Goal: Information Seeking & Learning: Learn about a topic

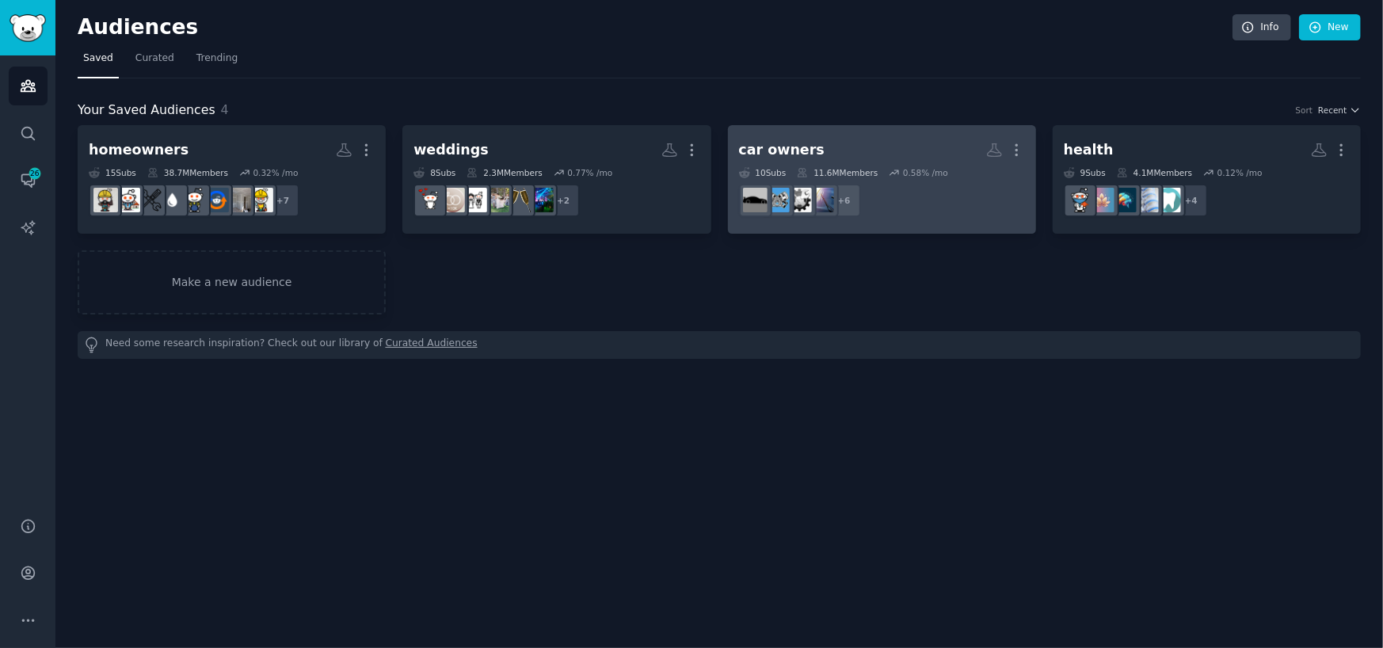
click at [884, 144] on h2 "car owners More" at bounding box center [882, 150] width 286 height 28
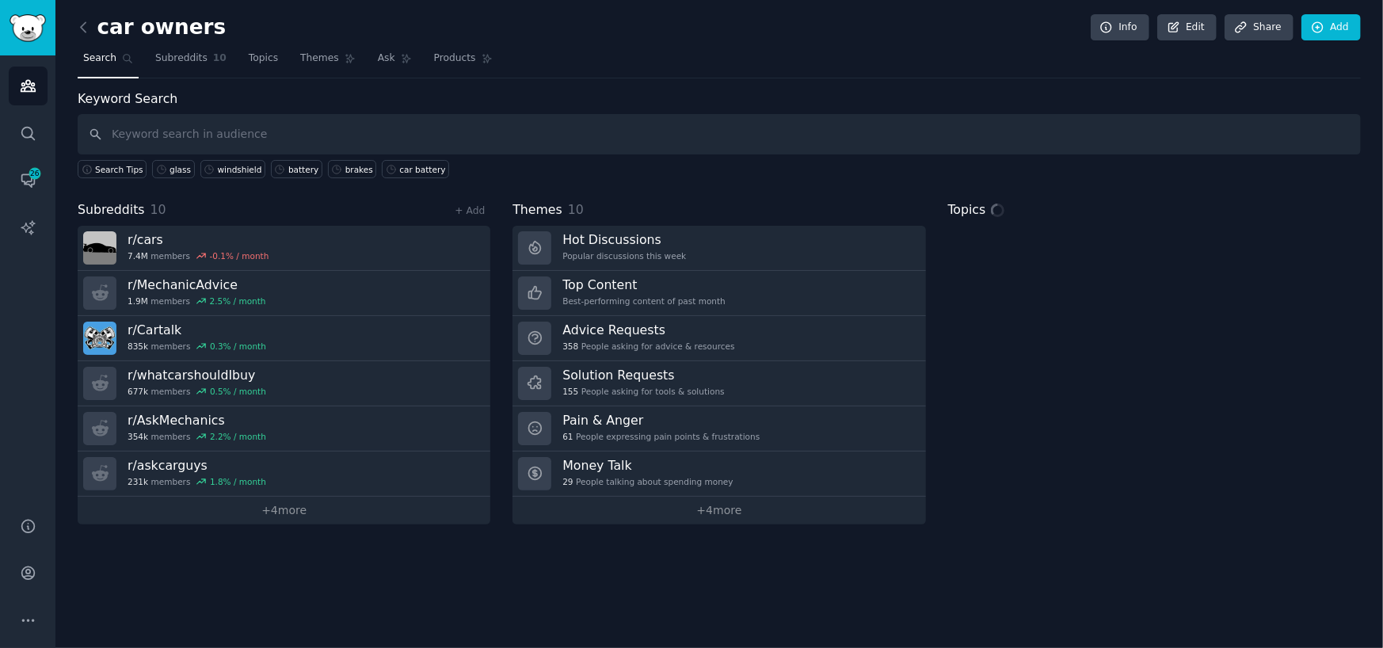
click at [251, 132] on input "text" at bounding box center [719, 134] width 1283 height 40
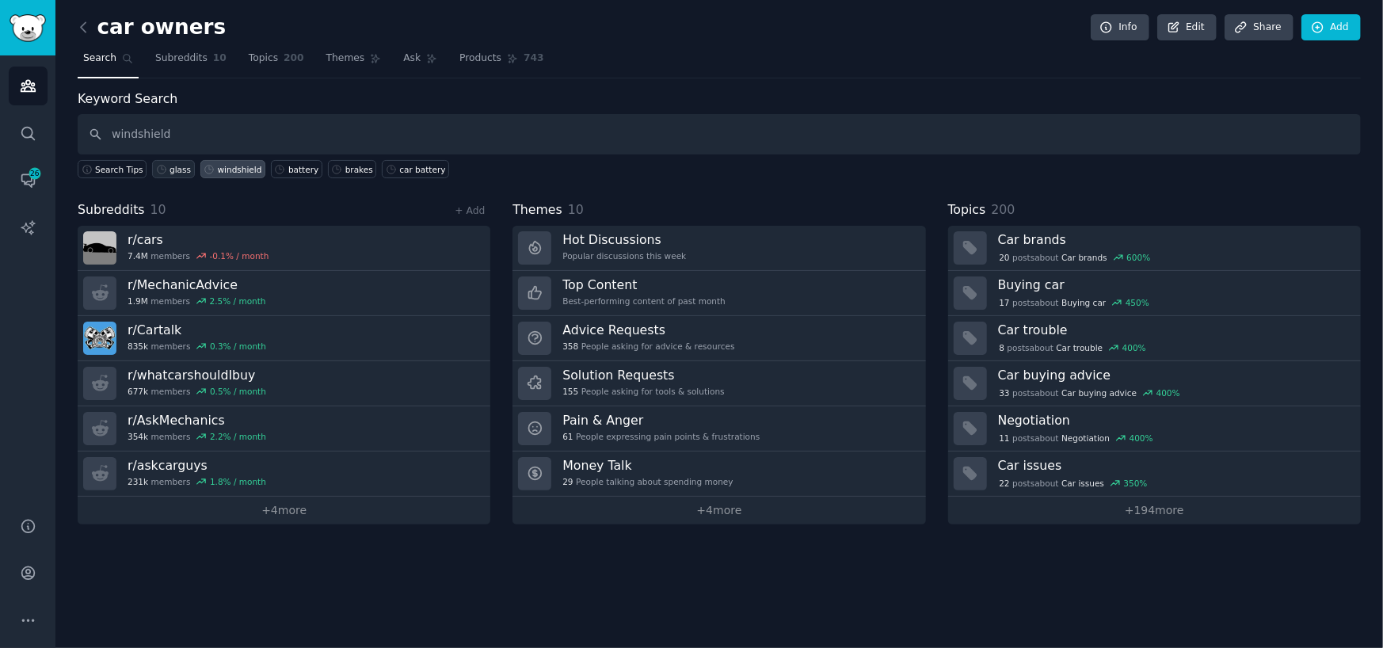
click at [169, 170] on div "glass" at bounding box center [179, 169] width 21 height 11
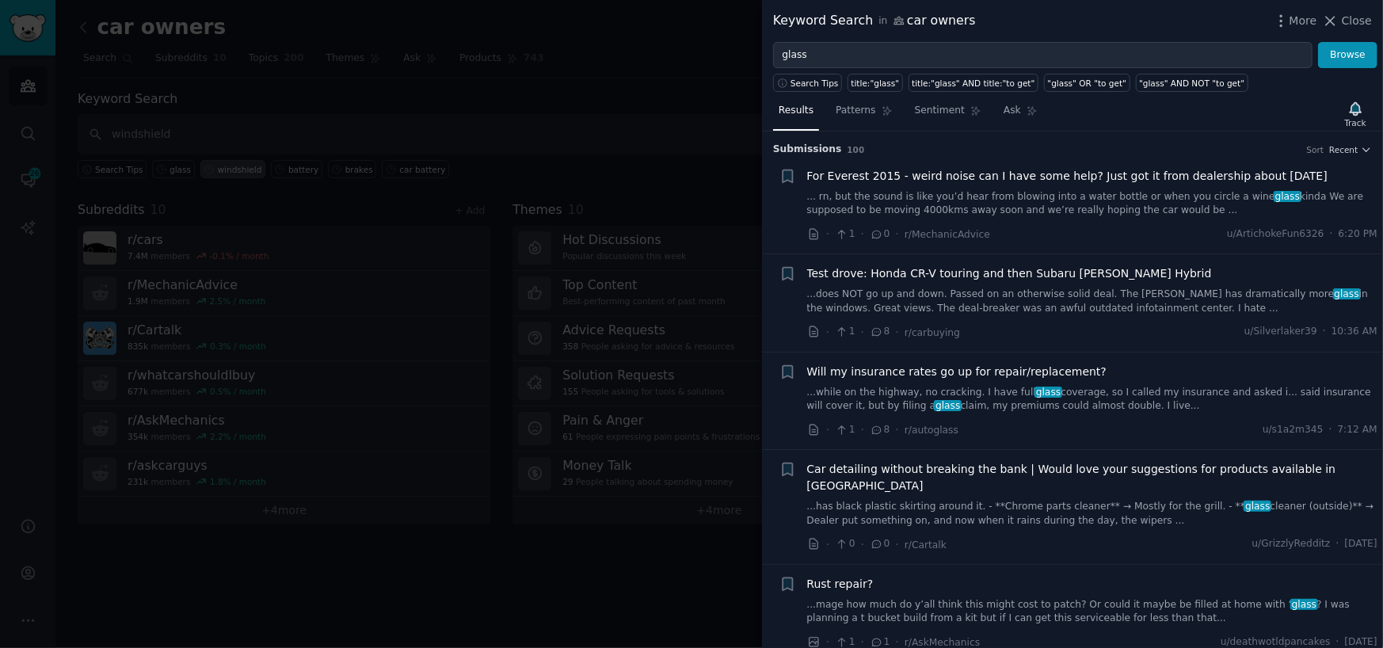
click at [915, 405] on link "...while on the highway, no cracking. I have full glass coverage, so I called m…" at bounding box center [1092, 400] width 571 height 28
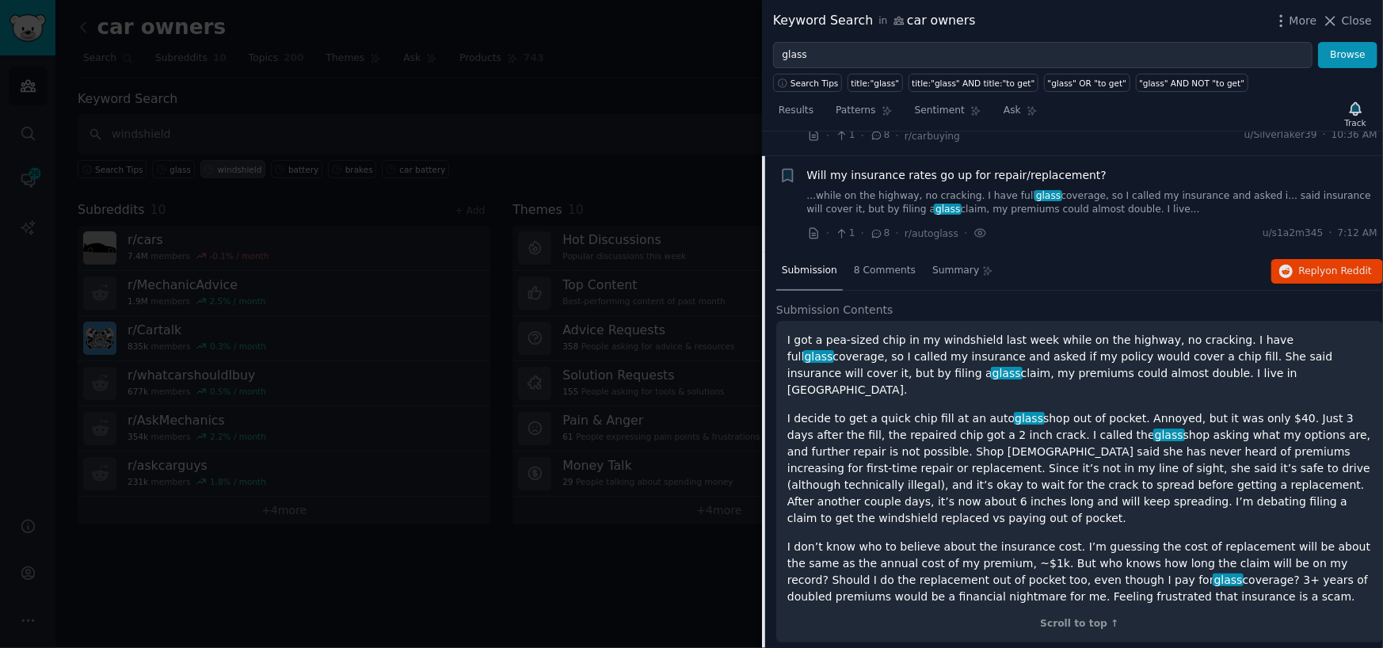
scroll to position [220, 0]
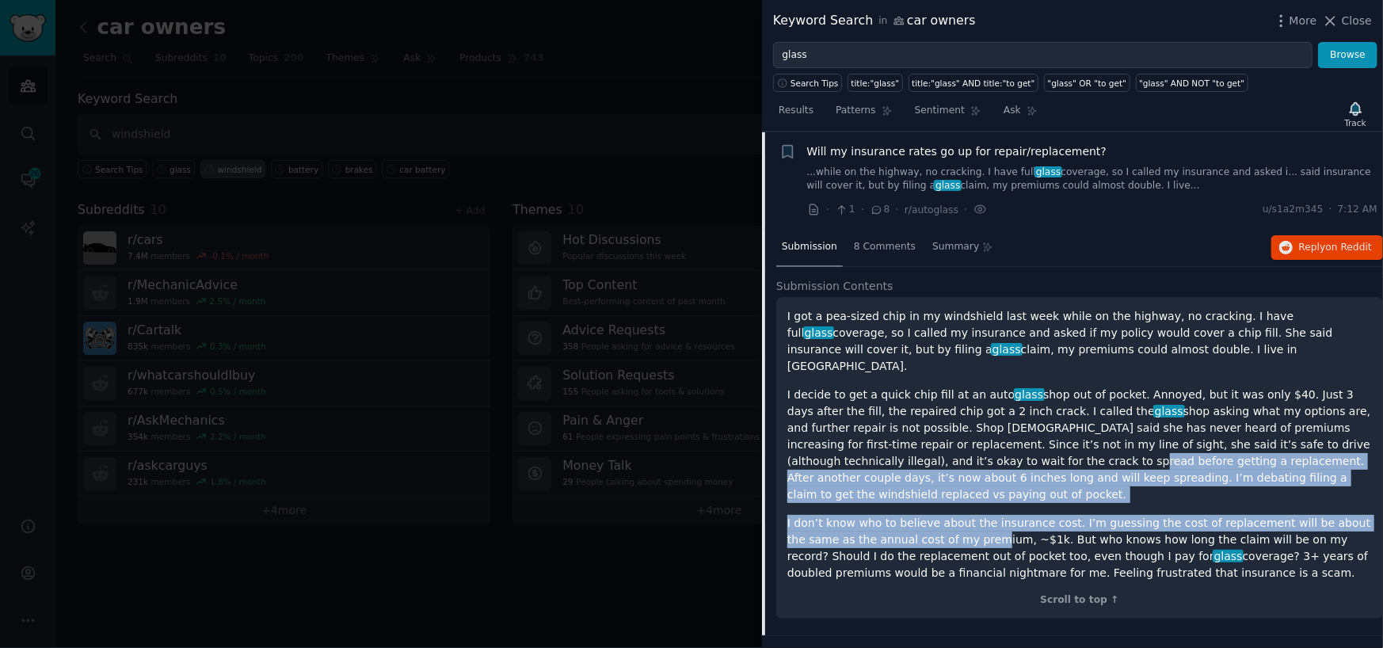
drag, startPoint x: 829, startPoint y: 439, endPoint x: 920, endPoint y: 505, distance: 112.3
click at [920, 505] on div "I got a pea-sized chip in my windshield last week while on the highway, no crac…" at bounding box center [1079, 444] width 585 height 273
click at [920, 515] on p "I don’t know who to believe about the insurance cost. I’m guessing the cost of …" at bounding box center [1079, 548] width 585 height 67
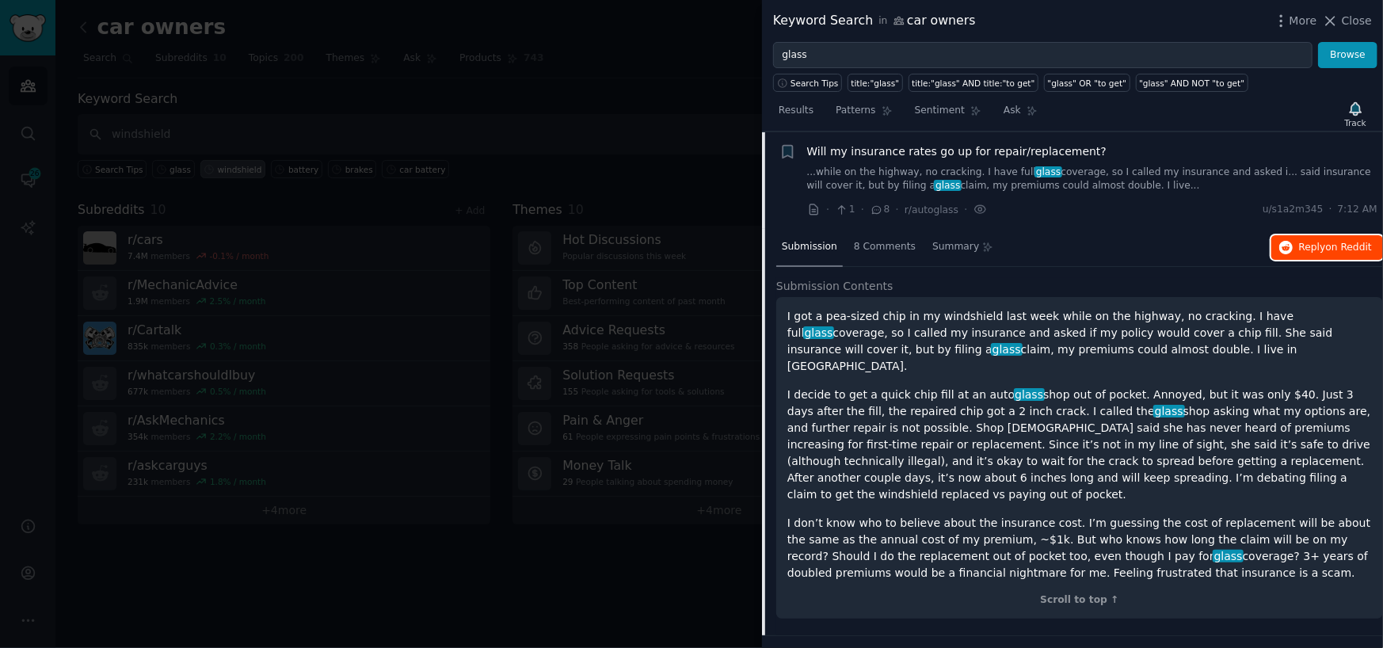
click at [1316, 241] on span "Reply on Reddit" at bounding box center [1335, 248] width 73 height 14
drag, startPoint x: 1362, startPoint y: 16, endPoint x: 1337, endPoint y: 12, distance: 24.9
click at [1362, 16] on span "Close" at bounding box center [1357, 21] width 30 height 17
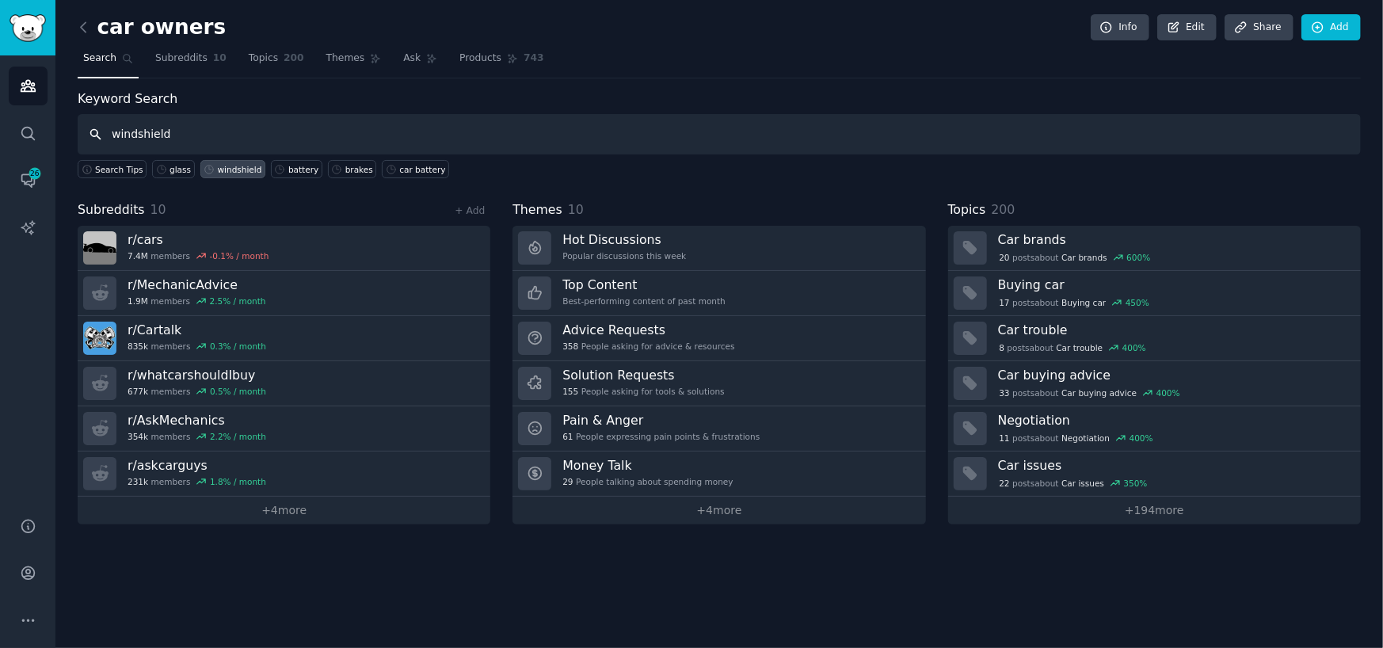
click at [269, 140] on input "windshield" at bounding box center [719, 134] width 1283 height 40
type input "w"
click at [328, 169] on link "brakes" at bounding box center [352, 169] width 49 height 18
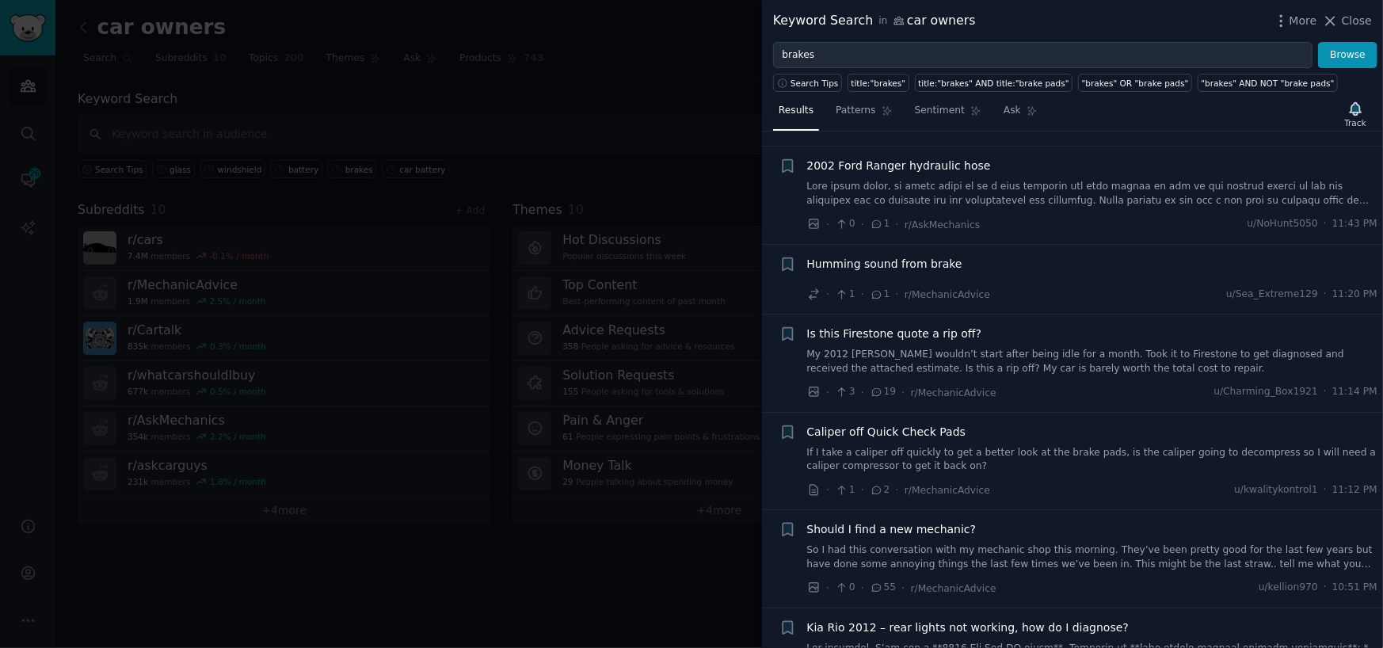
scroll to position [158, 0]
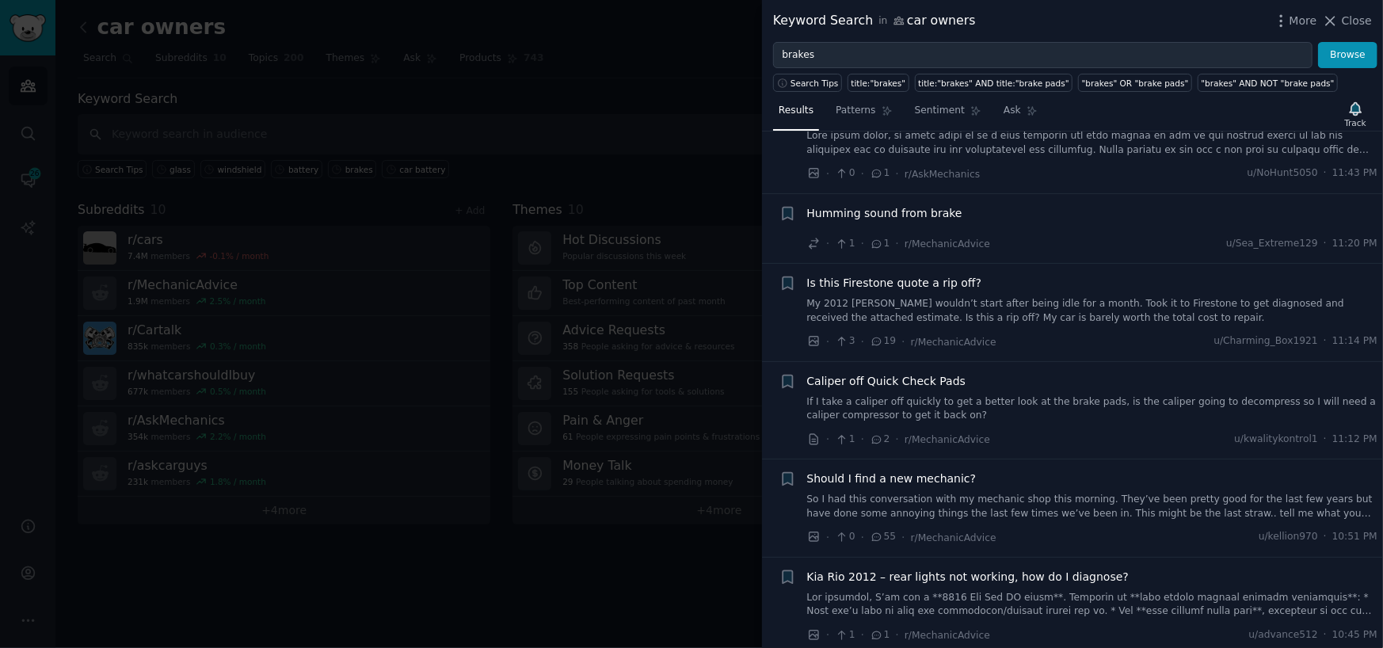
click at [921, 509] on link "So I had this conversation with my mechanic shop this morning. They’ve been pre…" at bounding box center [1092, 507] width 571 height 28
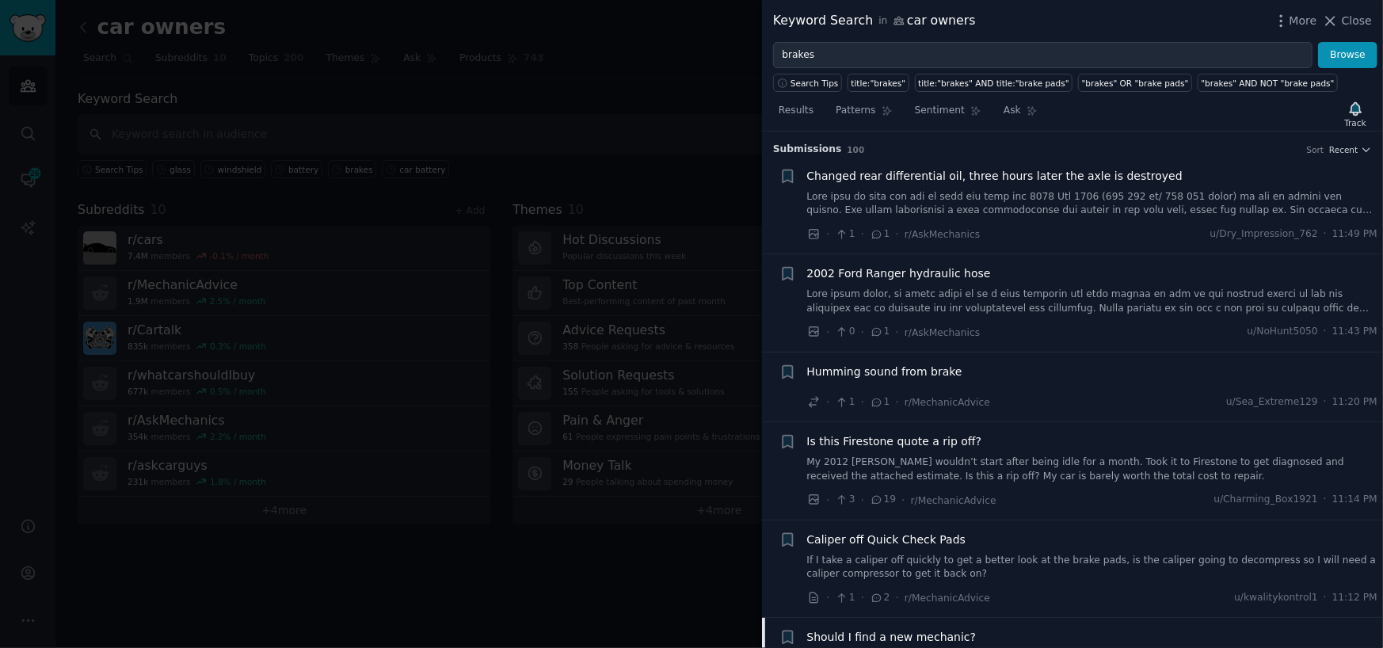
click at [952, 375] on div "Humming sound from brake" at bounding box center [1092, 372] width 571 height 17
click at [935, 378] on span "Humming sound from brake" at bounding box center [884, 372] width 155 height 17
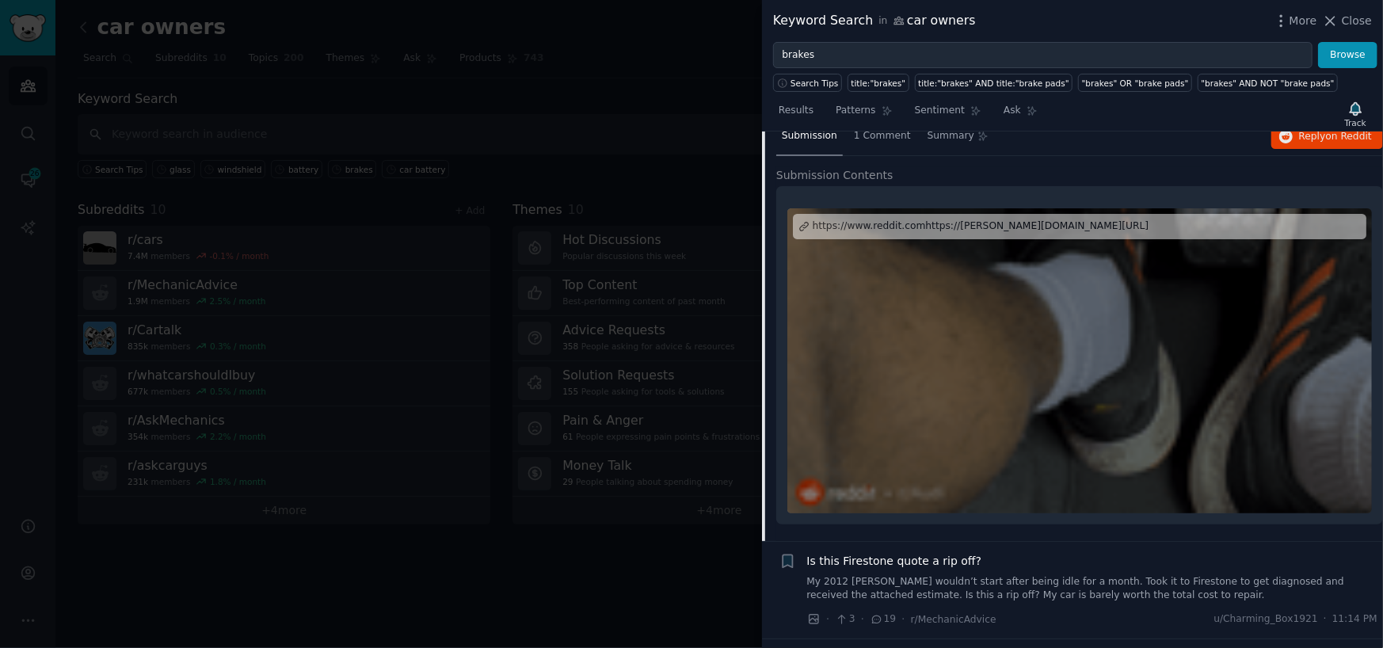
scroll to position [220, 0]
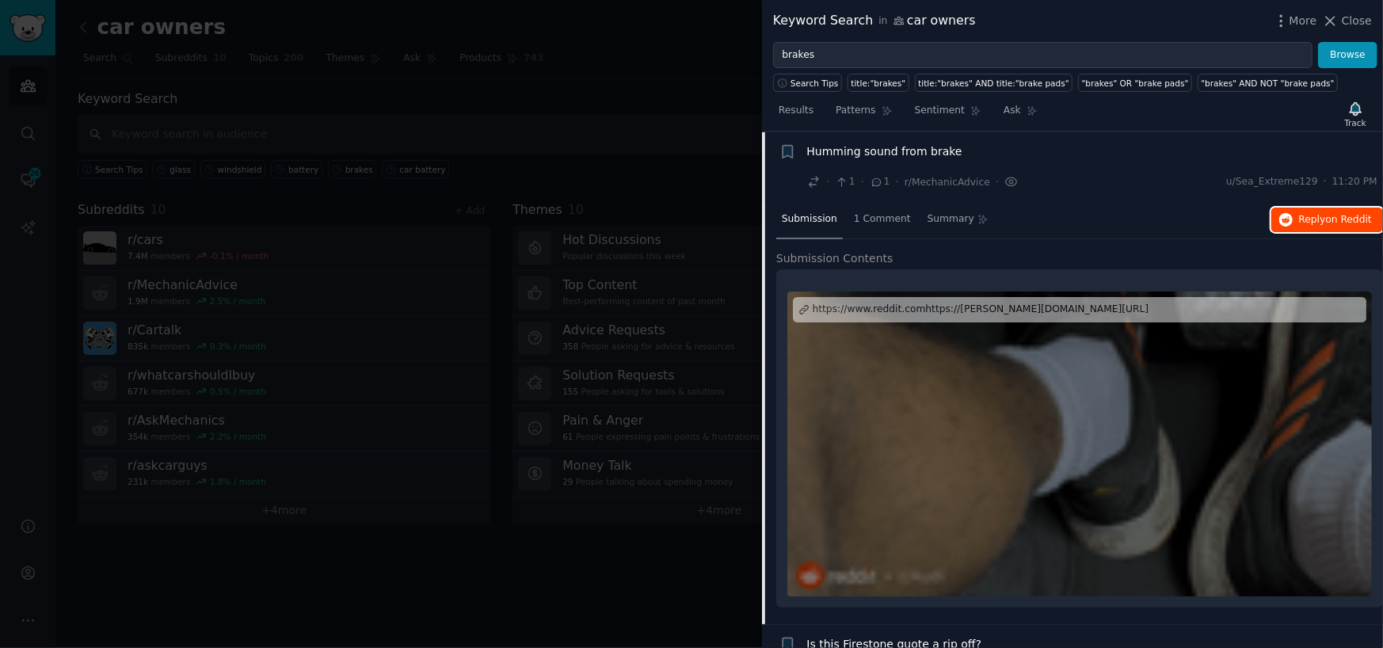
click at [1301, 218] on span "Reply on Reddit" at bounding box center [1335, 220] width 73 height 14
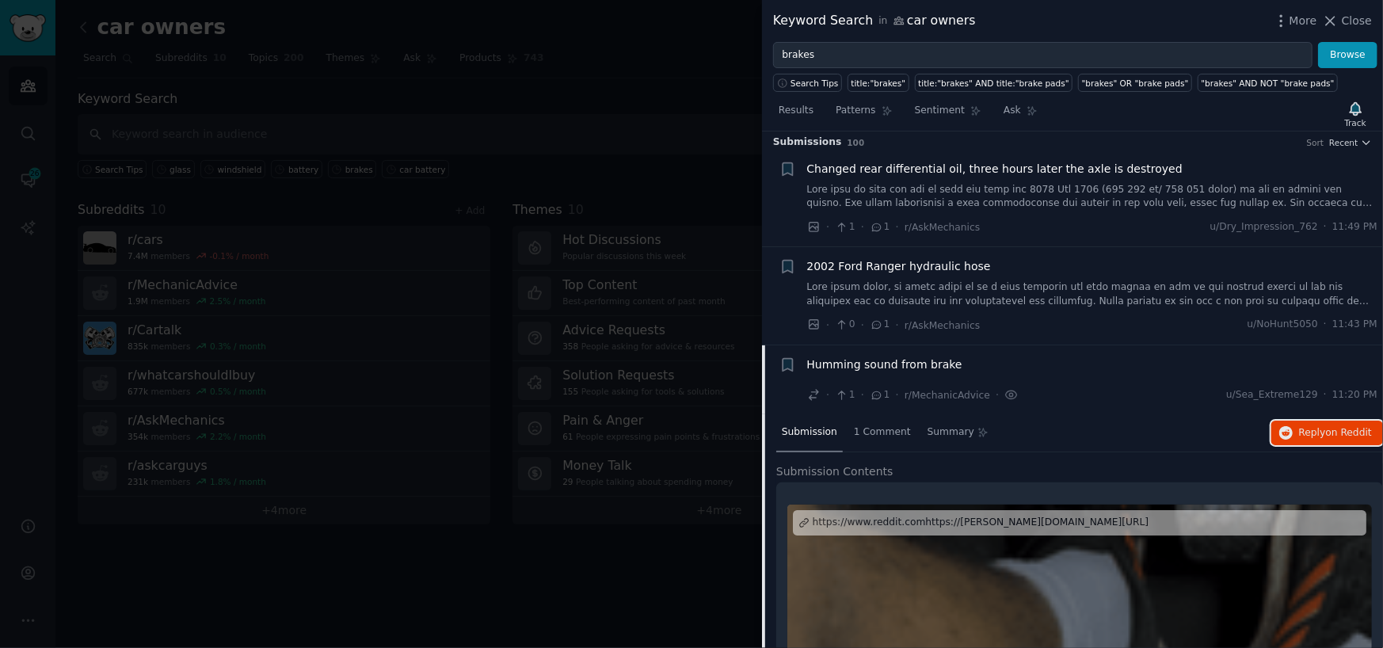
scroll to position [0, 0]
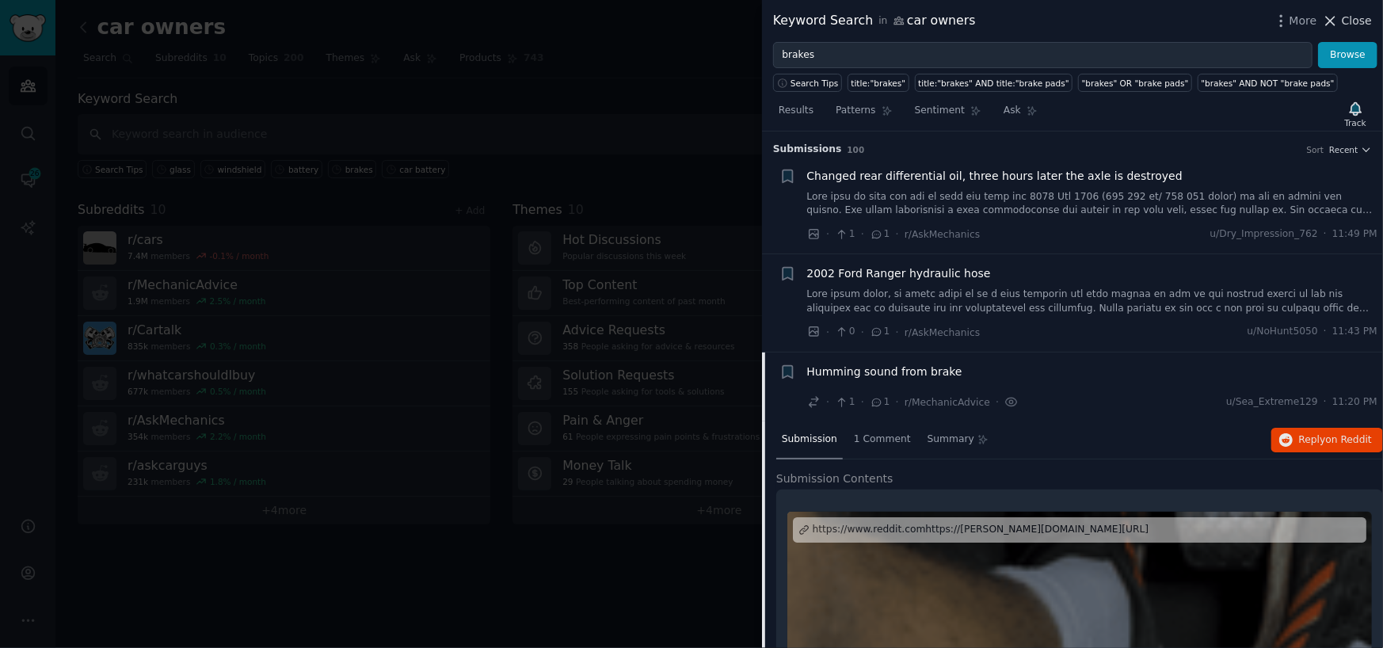
click at [1346, 23] on span "Close" at bounding box center [1357, 21] width 30 height 17
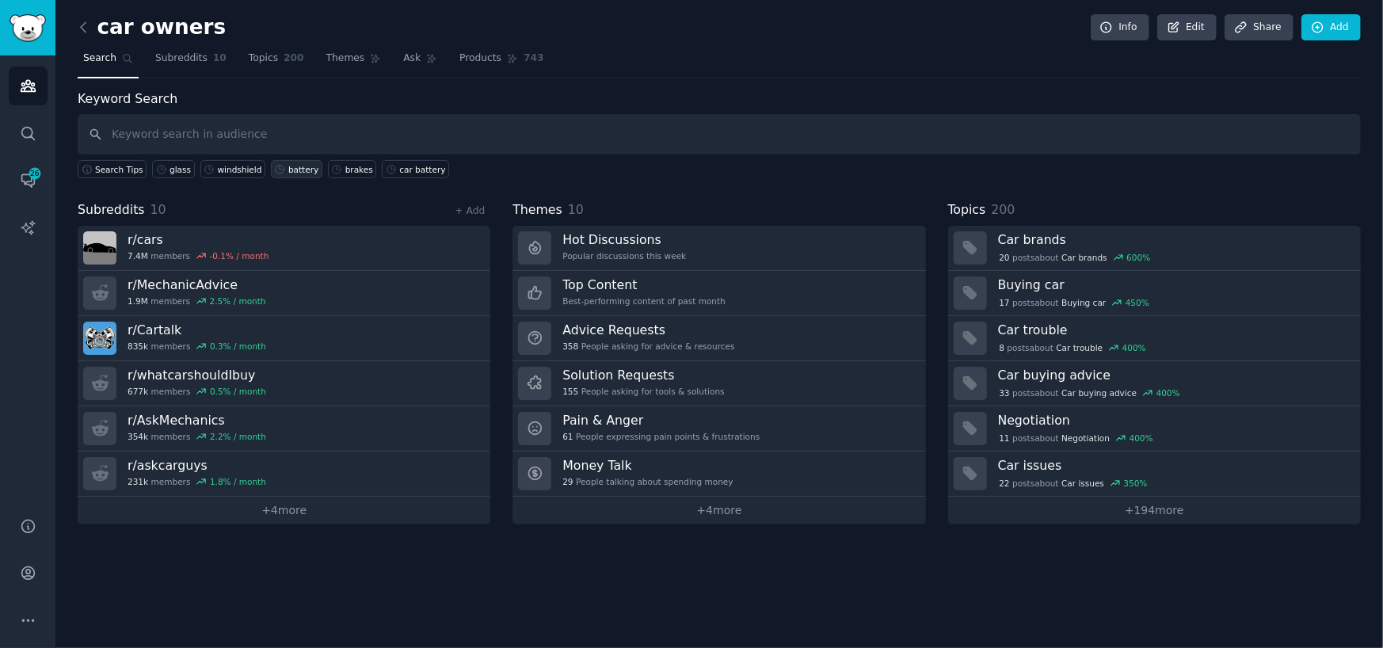
click at [288, 164] on div "battery" at bounding box center [303, 169] width 30 height 11
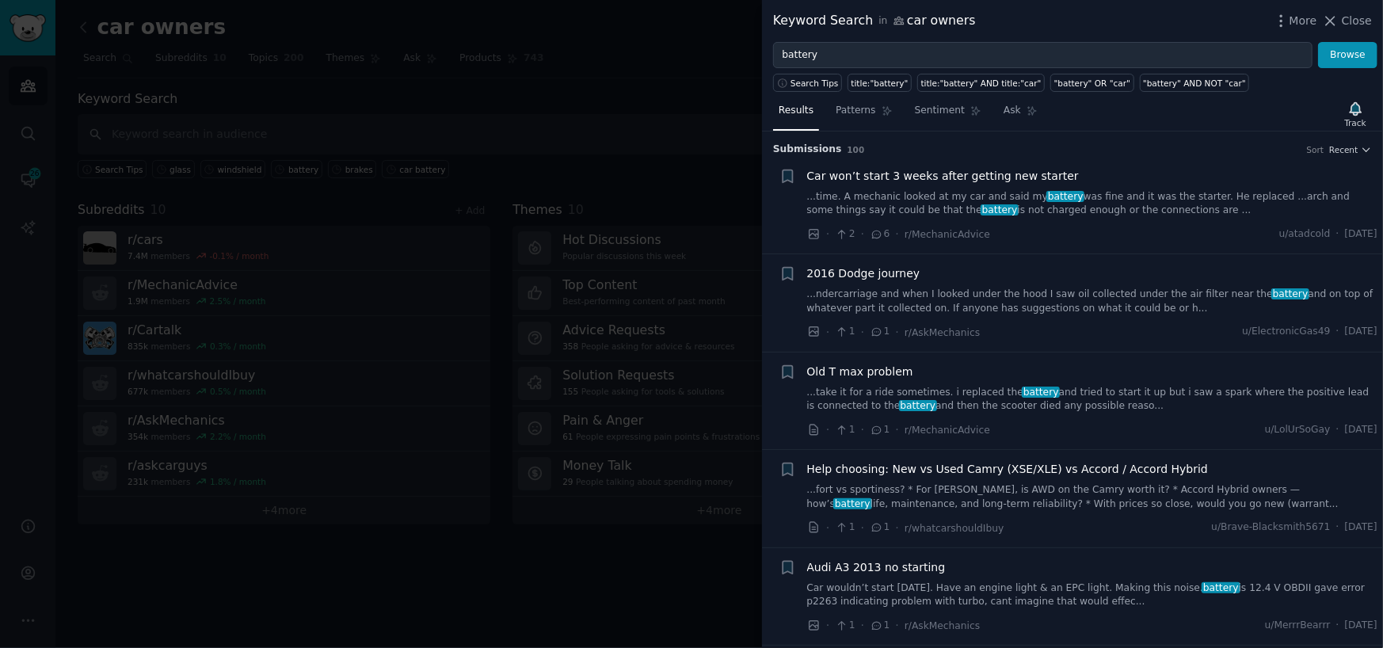
click at [1132, 205] on link "...time. A mechanic looked at my car and said my battery was fine and it was th…" at bounding box center [1092, 204] width 571 height 28
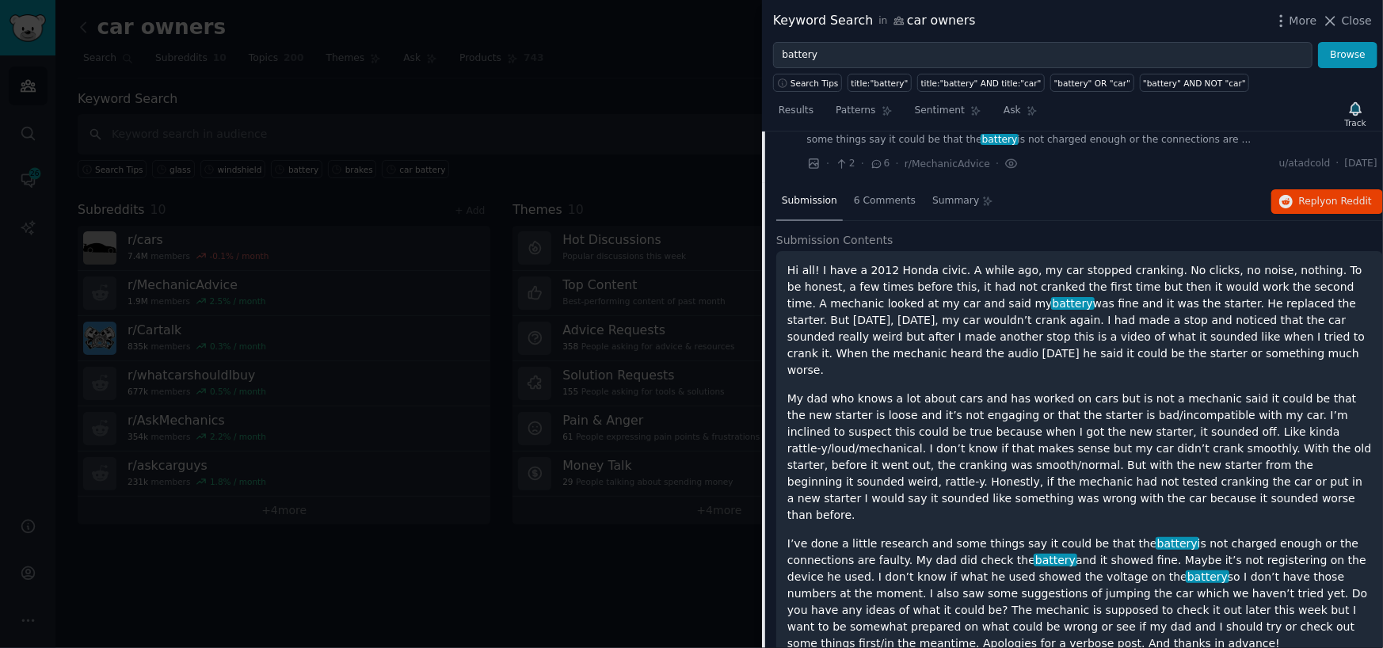
scroll to position [25, 0]
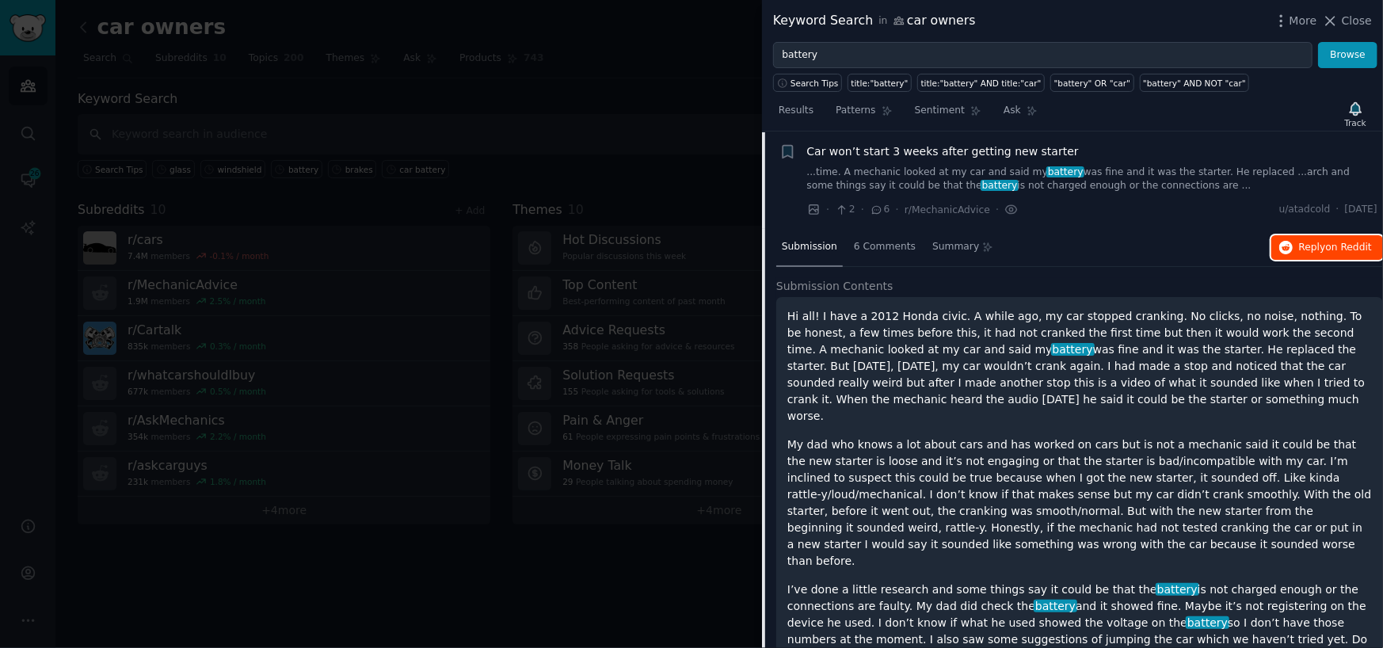
click at [1291, 252] on icon "button" at bounding box center [1286, 248] width 14 height 14
click at [1346, 20] on span "Close" at bounding box center [1357, 21] width 30 height 17
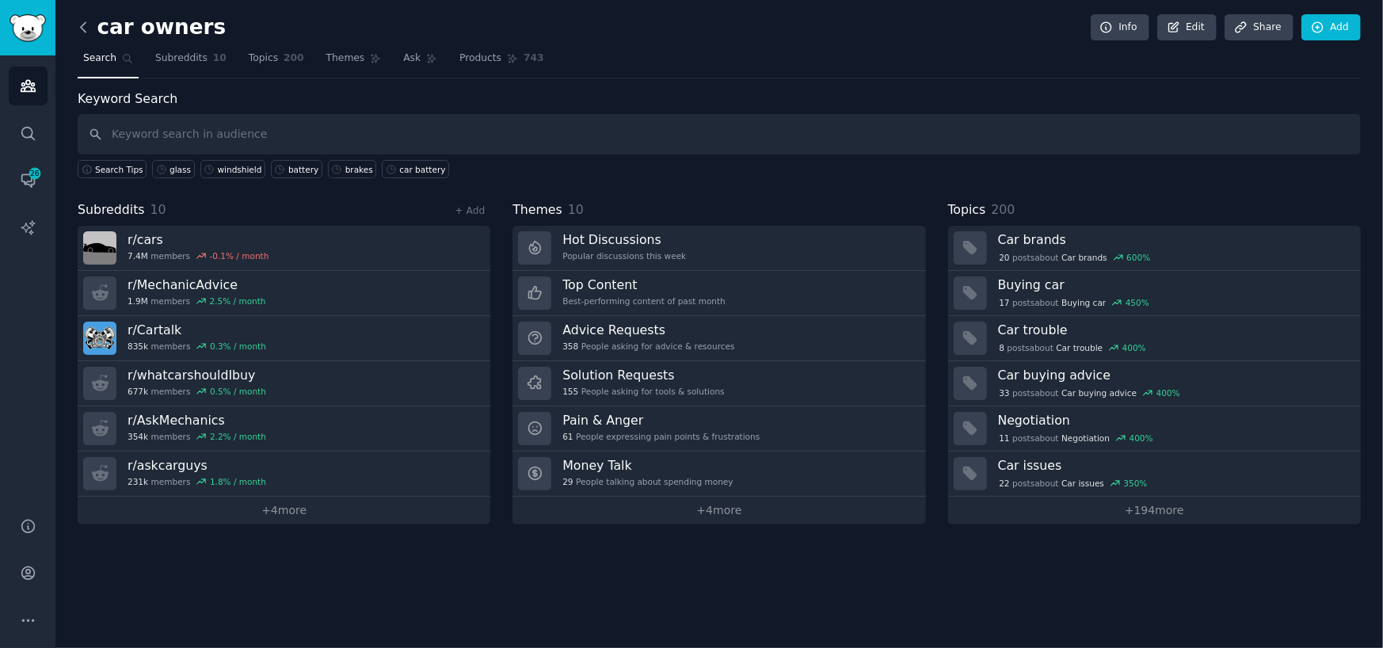
click at [89, 29] on icon at bounding box center [83, 27] width 17 height 17
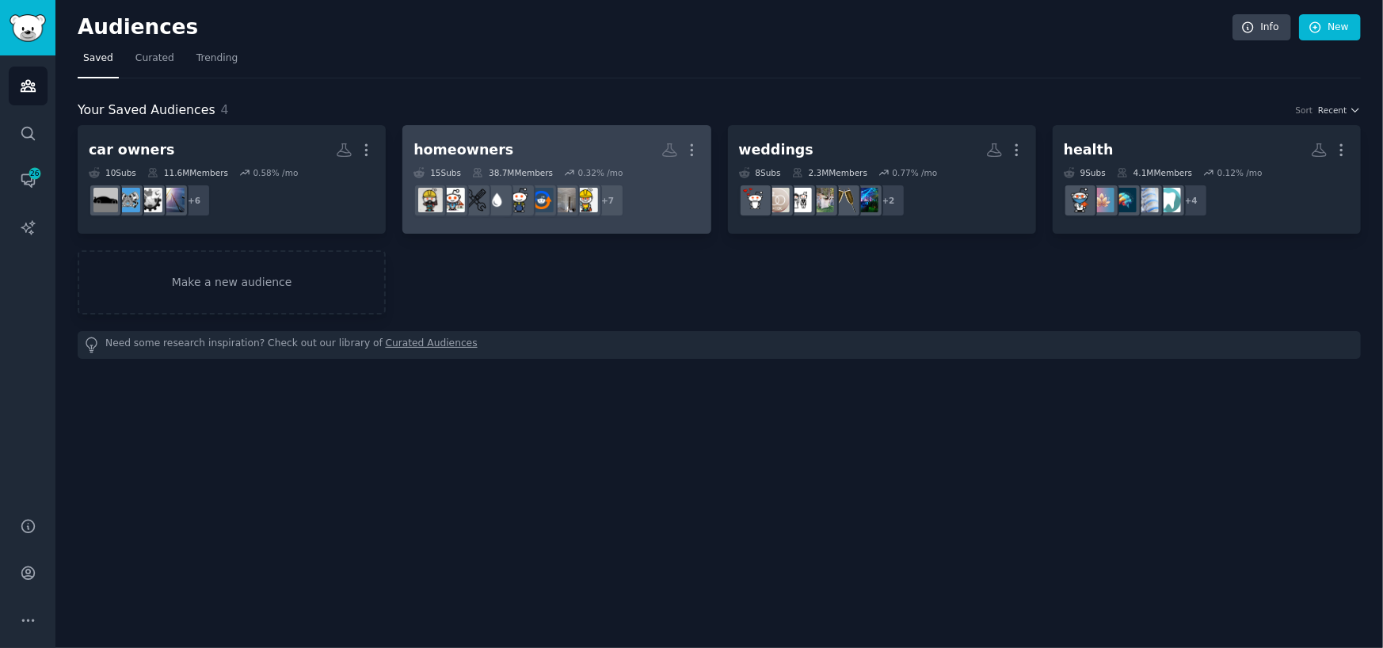
click at [558, 155] on h2 "homeowners More" at bounding box center [556, 150] width 286 height 28
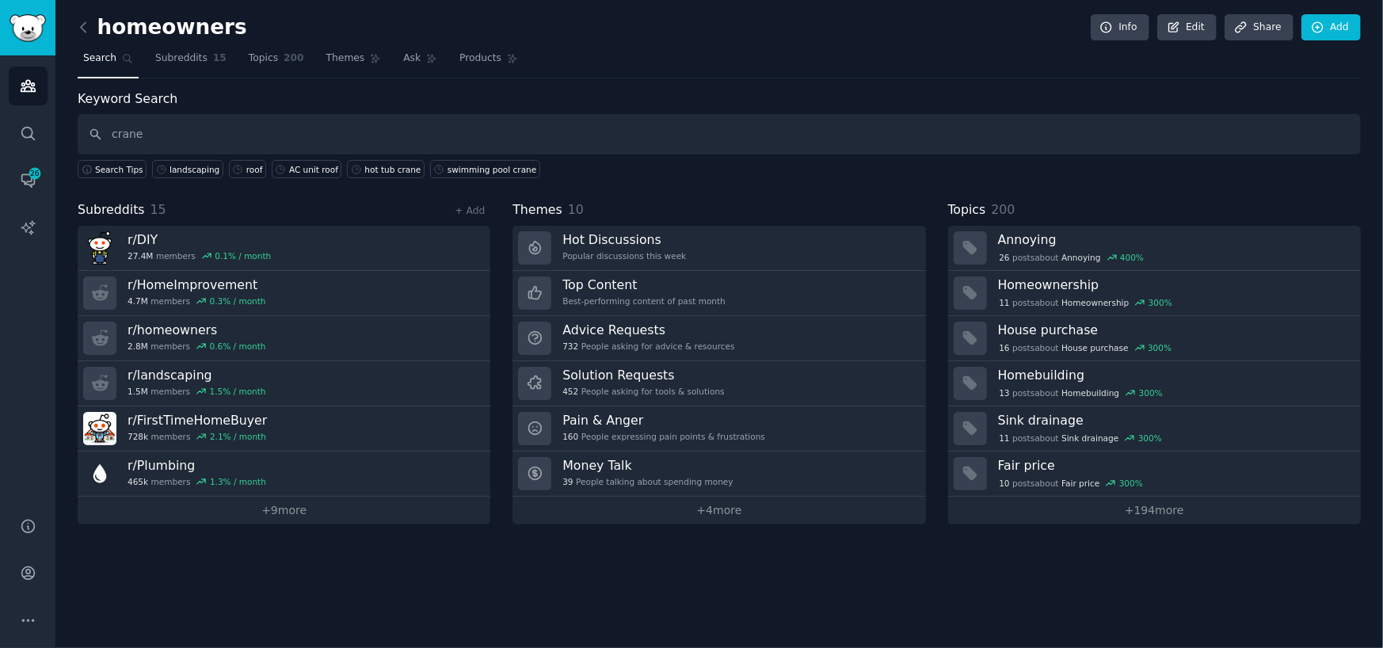
type input "crane"
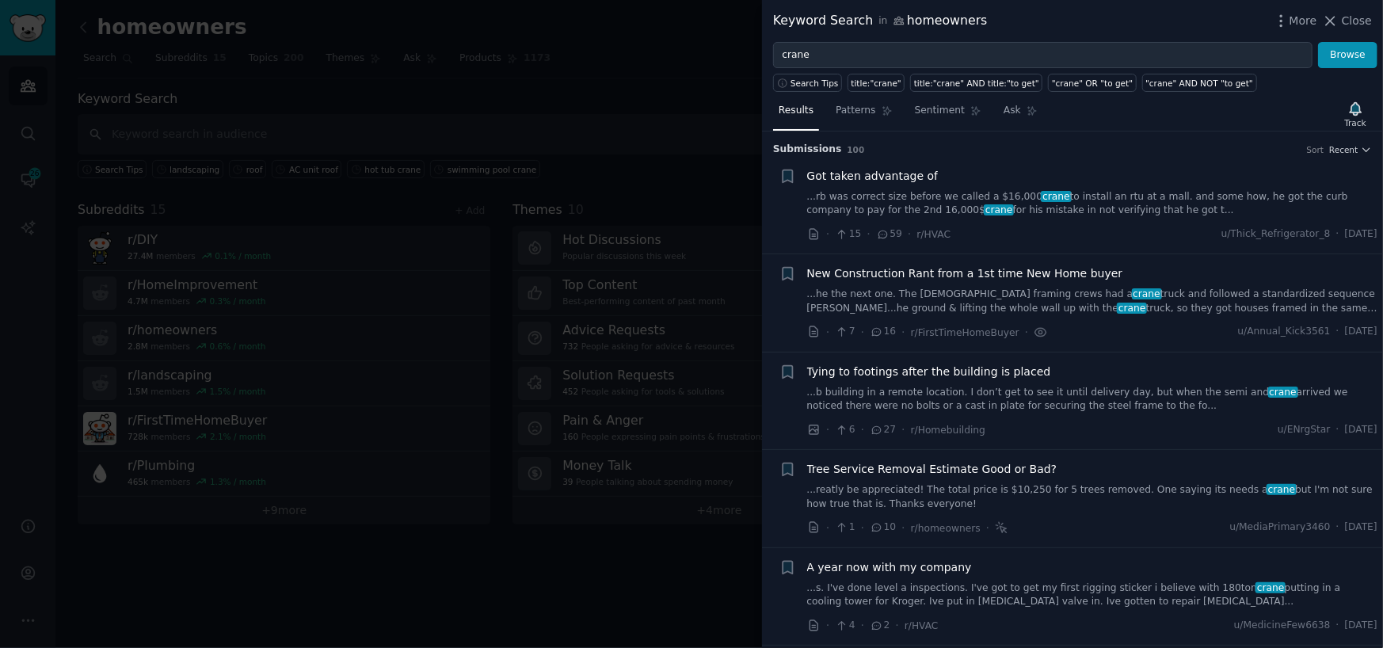
click at [1093, 208] on link "...rb was correct size before we called a $16,000 crane to install an rtu at a …" at bounding box center [1092, 204] width 571 height 28
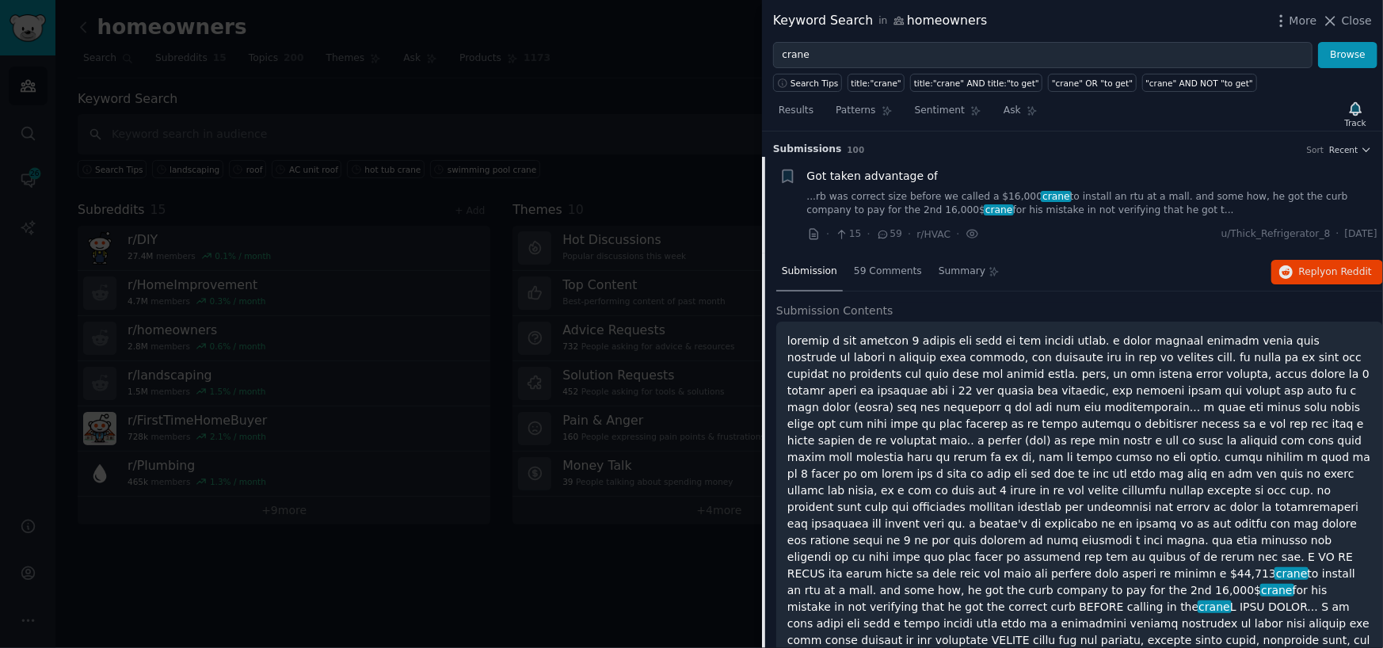
scroll to position [25, 0]
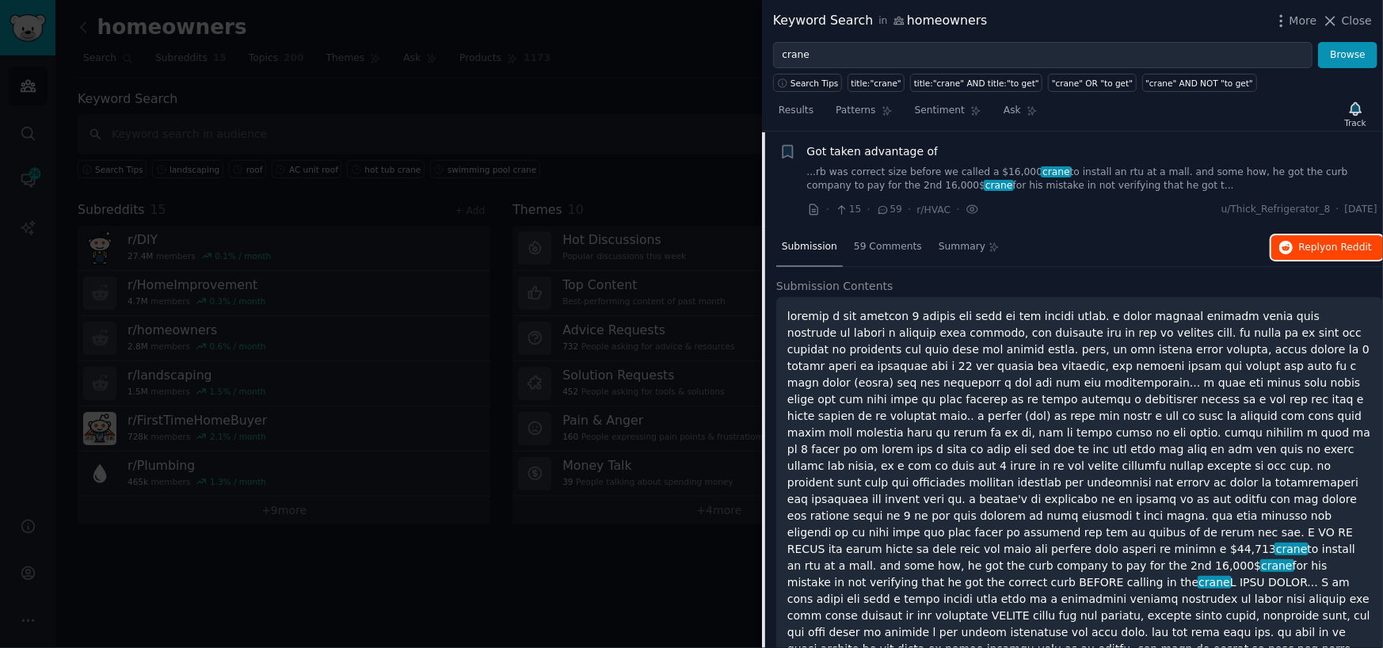
click at [1312, 242] on span "Reply on Reddit" at bounding box center [1335, 248] width 73 height 14
